Goal: Check status: Check status

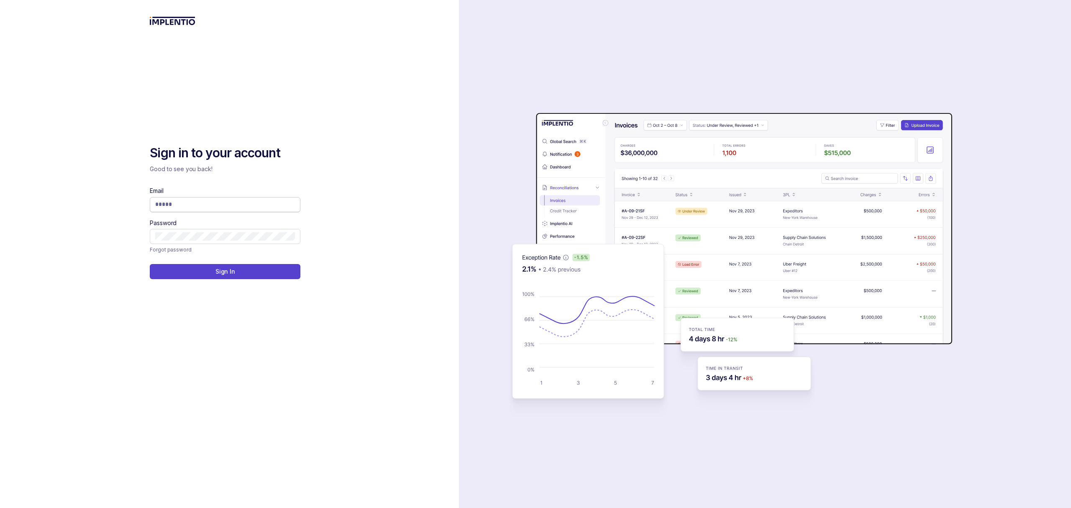
click at [179, 210] on span at bounding box center [225, 204] width 151 height 15
click at [179, 207] on input "Email" at bounding box center [225, 204] width 140 height 8
type input "**********"
click at [251, 272] on button "Sign In" at bounding box center [225, 271] width 151 height 15
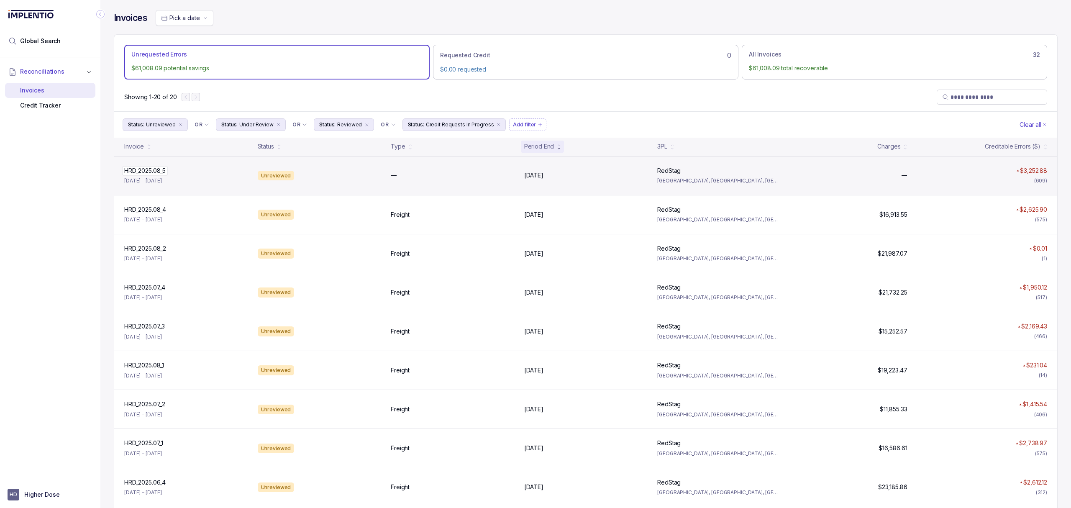
click at [157, 173] on p "HRD_2025.08_5" at bounding box center [145, 170] width 46 height 9
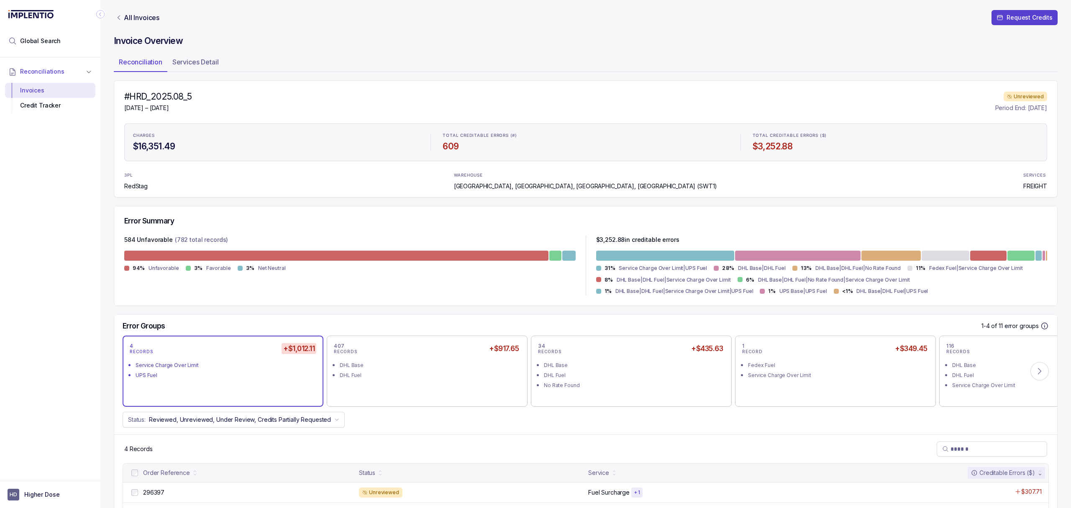
click at [166, 96] on h4 "#HRD_2025.08_5" at bounding box center [157, 97] width 67 height 12
copy h4 "HRD_2025.08_5"
click at [148, 10] on nav "All Invoices Request Credits" at bounding box center [586, 22] width 944 height 25
click at [146, 18] on p "All Invoices" at bounding box center [142, 17] width 36 height 8
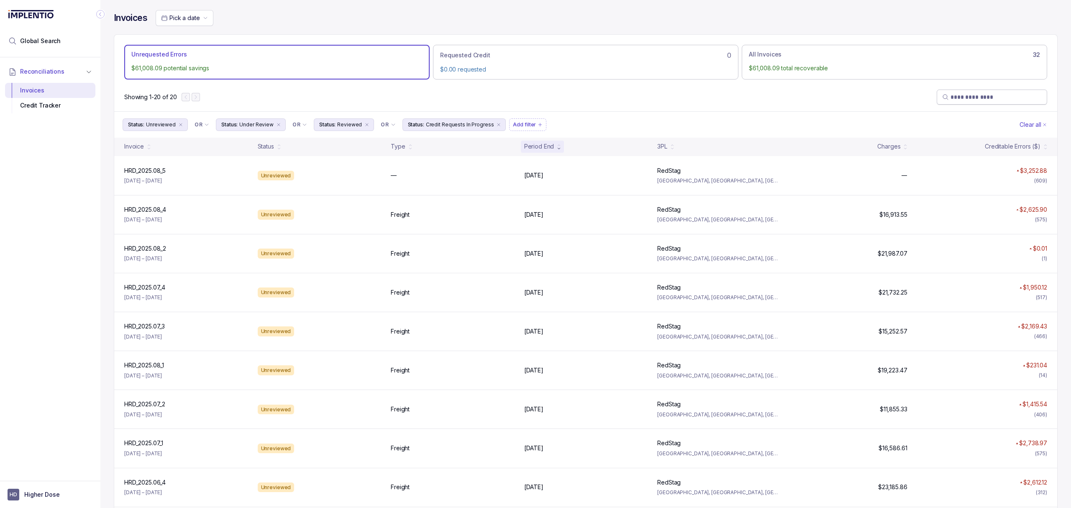
click at [956, 98] on input "search" at bounding box center [995, 97] width 91 height 8
paste input "**********"
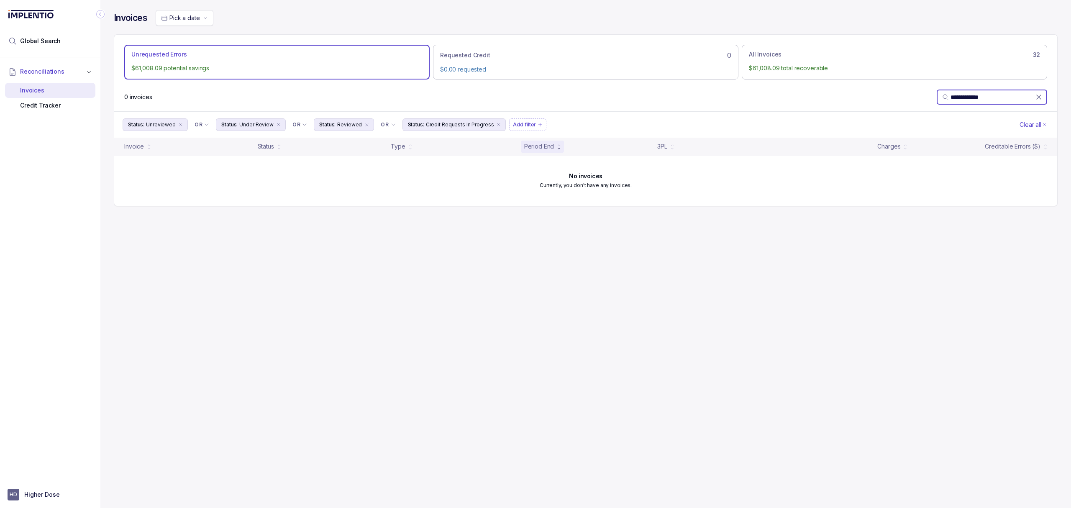
type input "**********"
click at [178, 125] on icon "remove content" at bounding box center [180, 124] width 5 height 5
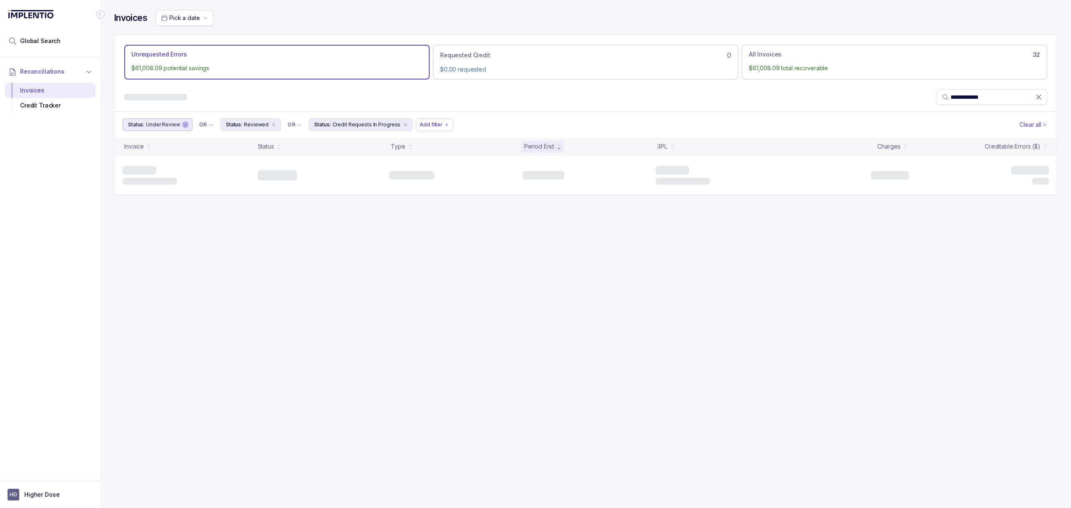
click at [183, 125] on icon "remove content" at bounding box center [185, 124] width 5 height 5
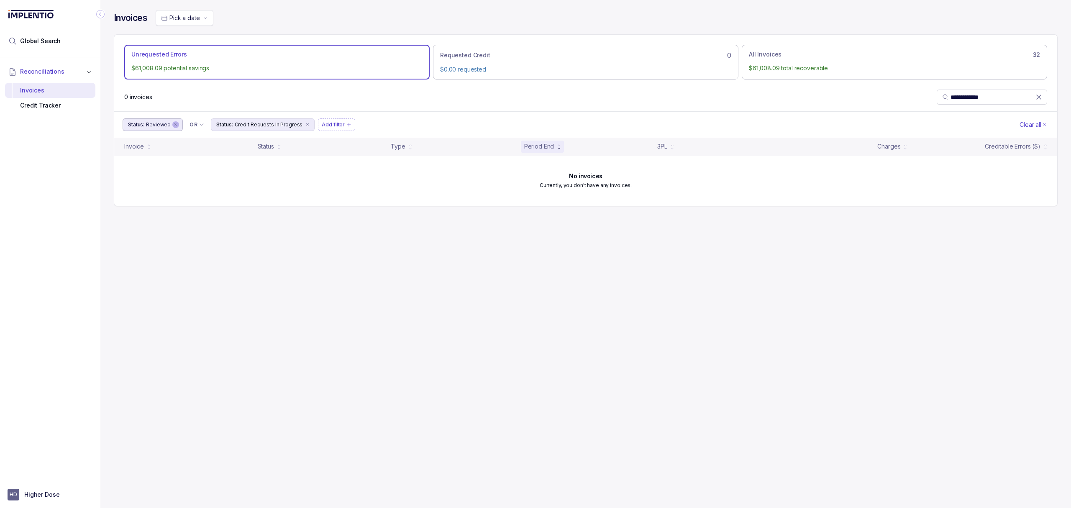
click at [176, 125] on icon "remove content" at bounding box center [175, 124] width 5 height 5
click at [217, 126] on icon "remove content" at bounding box center [219, 124] width 5 height 5
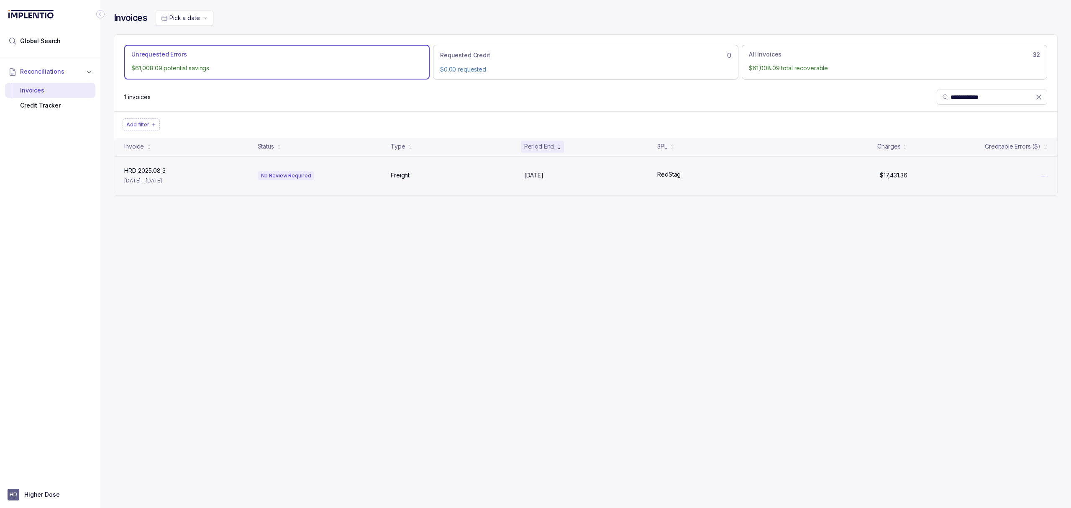
click at [147, 178] on p "[DATE] – [DATE]" at bounding box center [143, 181] width 38 height 8
click at [141, 169] on p "HRD_2025.08_3" at bounding box center [145, 170] width 46 height 9
